Goal: Navigation & Orientation: Find specific page/section

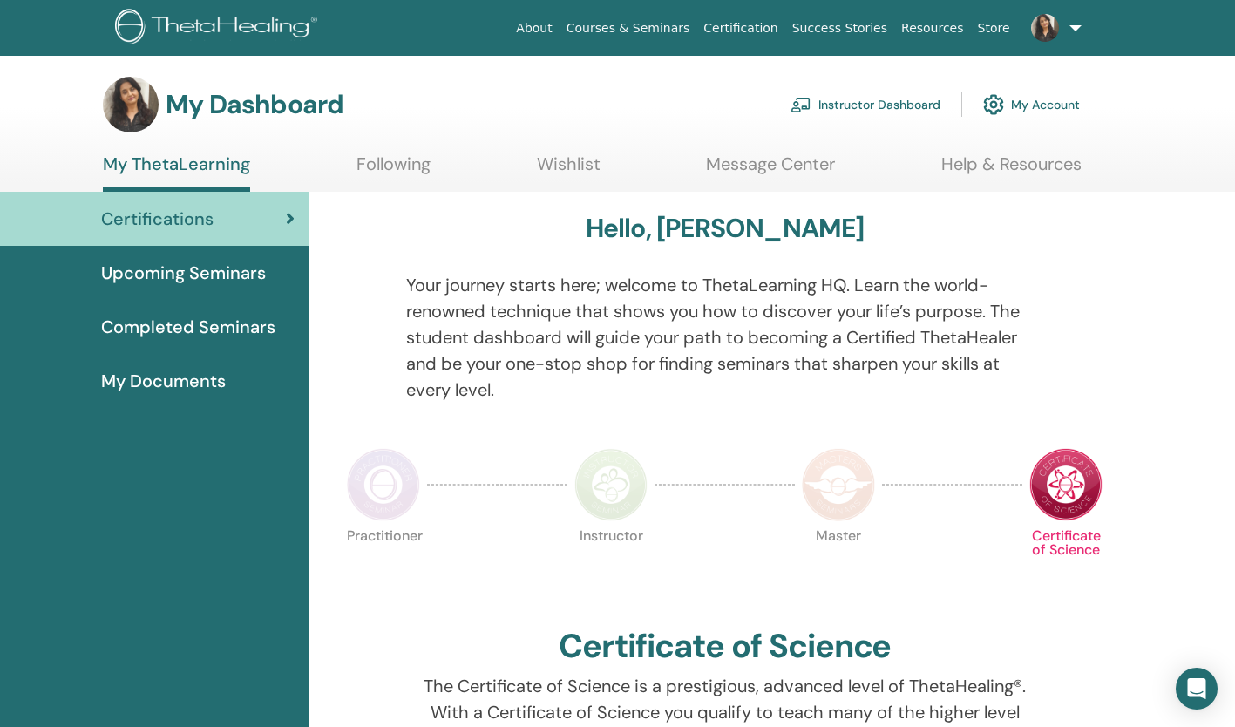
click at [868, 99] on link "Instructor Dashboard" at bounding box center [865, 104] width 150 height 38
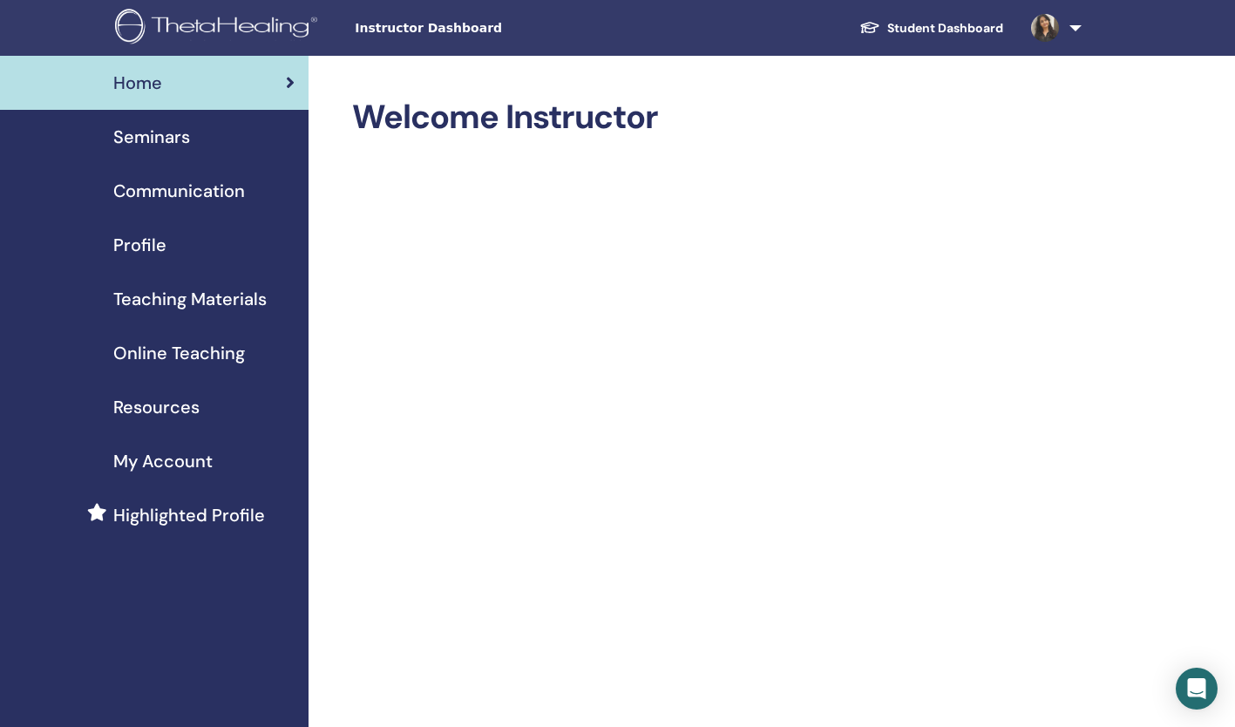
click at [188, 140] on span "Seminars" at bounding box center [151, 137] width 77 height 26
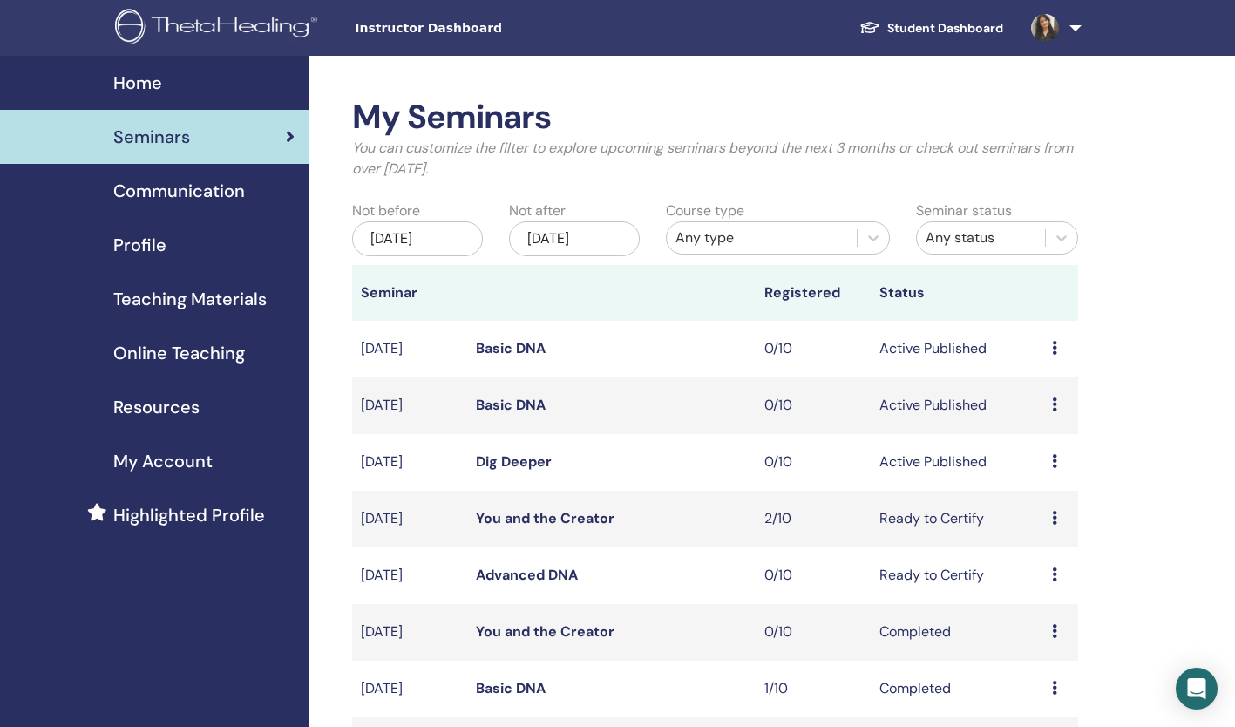
click at [194, 458] on span "My Account" at bounding box center [162, 461] width 99 height 26
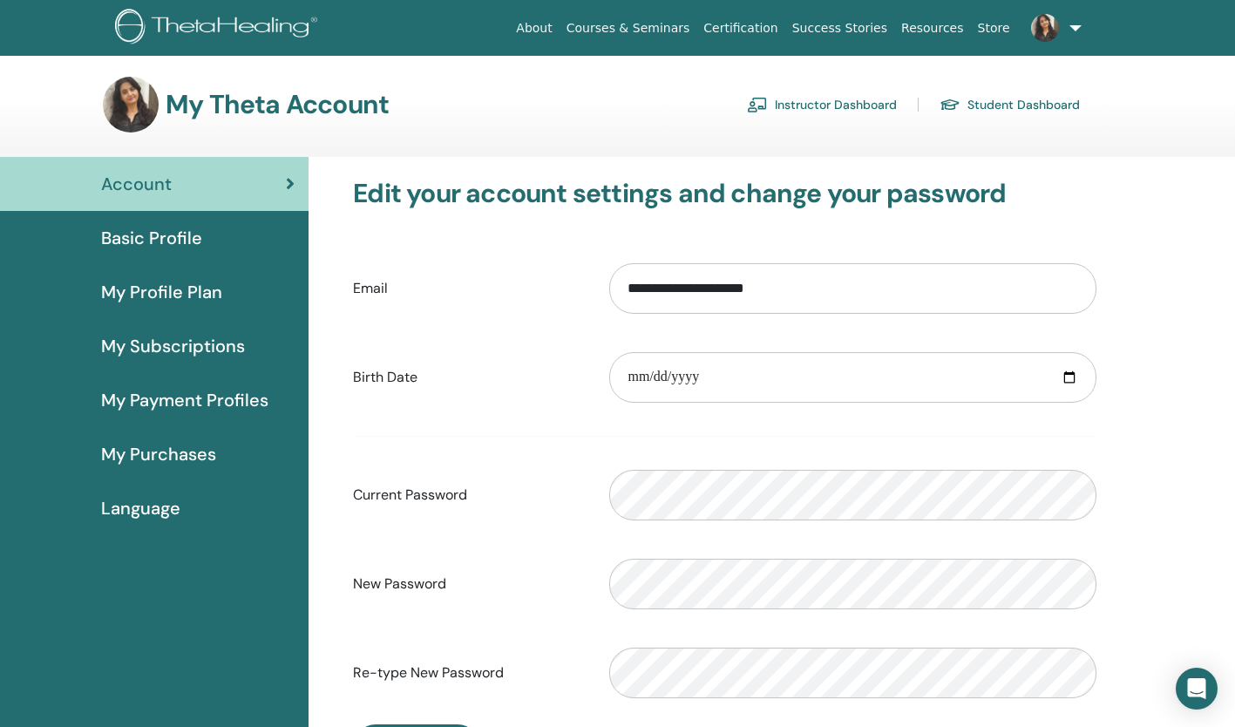
click at [819, 112] on link "Instructor Dashboard" at bounding box center [822, 105] width 150 height 28
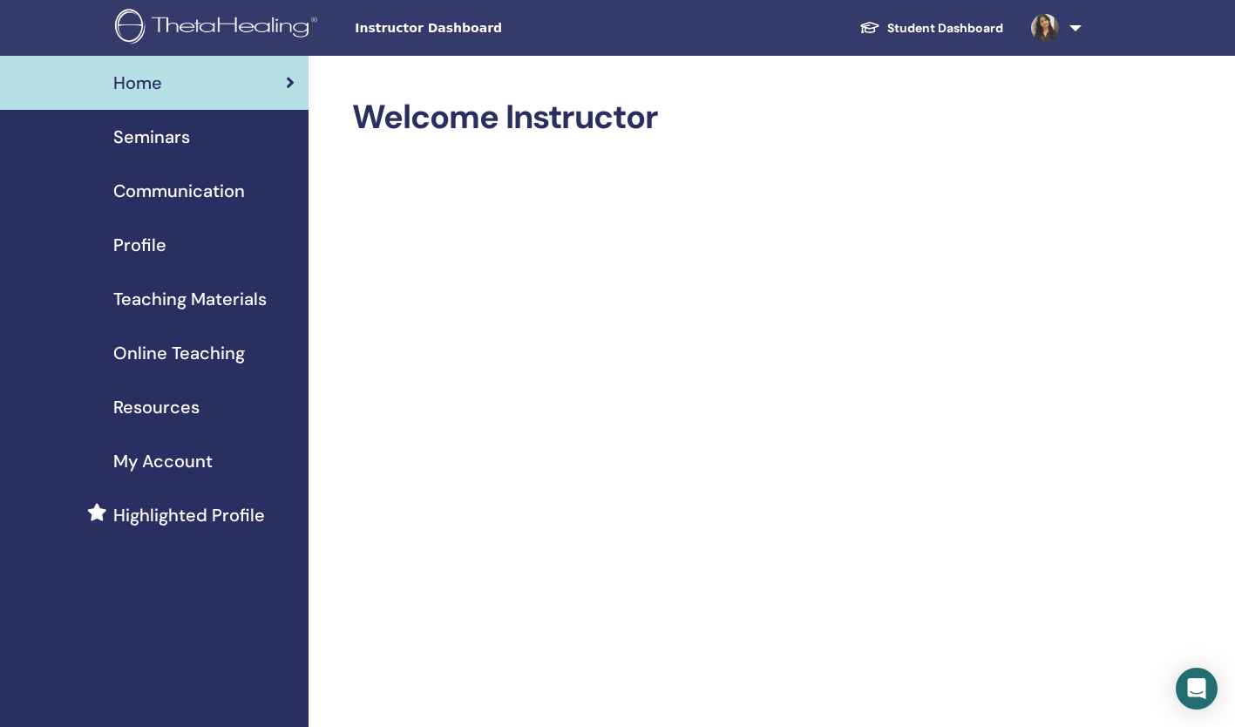
click at [198, 299] on span "Teaching Materials" at bounding box center [189, 299] width 153 height 26
